Goal: Check status: Check status

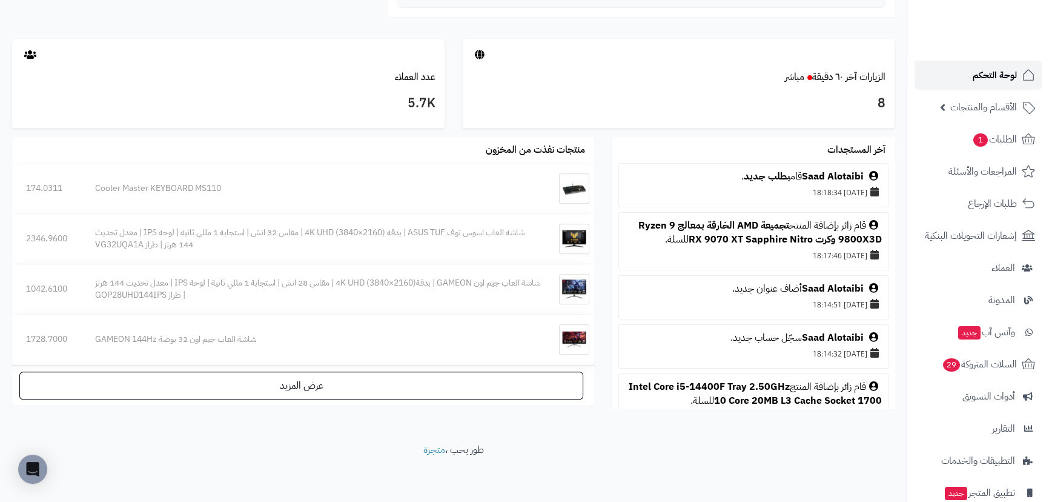
scroll to position [1101, 0]
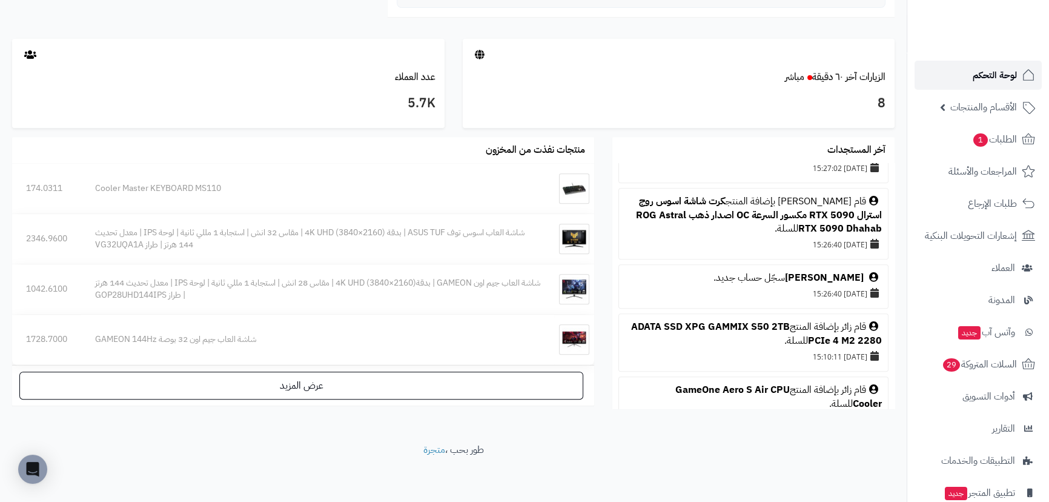
click at [950, 68] on link "لوحة التحكم" at bounding box center [978, 75] width 127 height 29
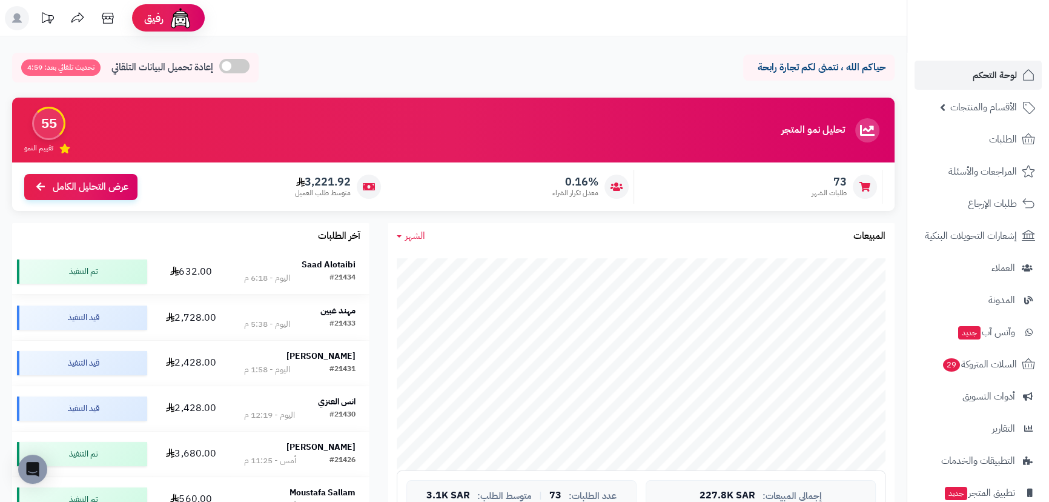
click at [309, 268] on strong "Saad Alotaibi" at bounding box center [329, 264] width 54 height 13
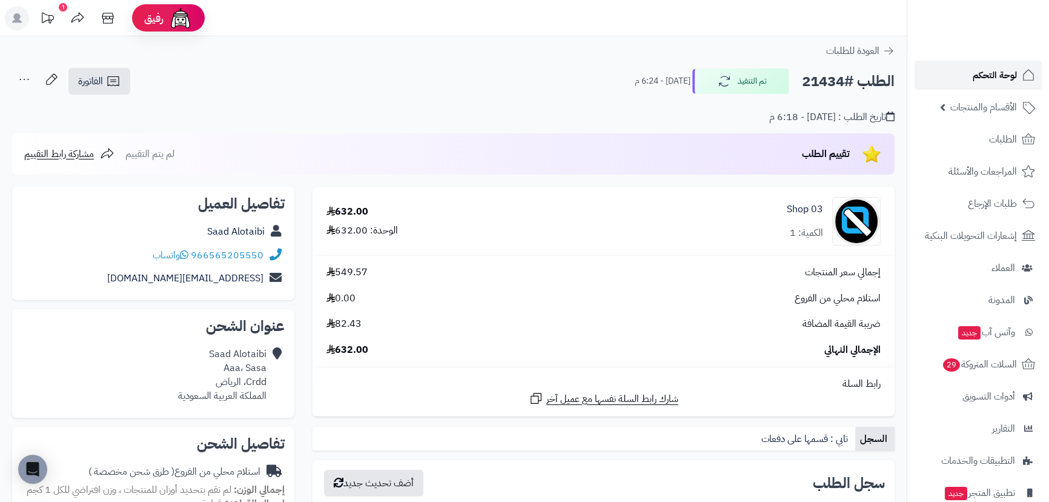
click at [952, 75] on link "لوحة التحكم" at bounding box center [978, 75] width 127 height 29
